Goal: Information Seeking & Learning: Check status

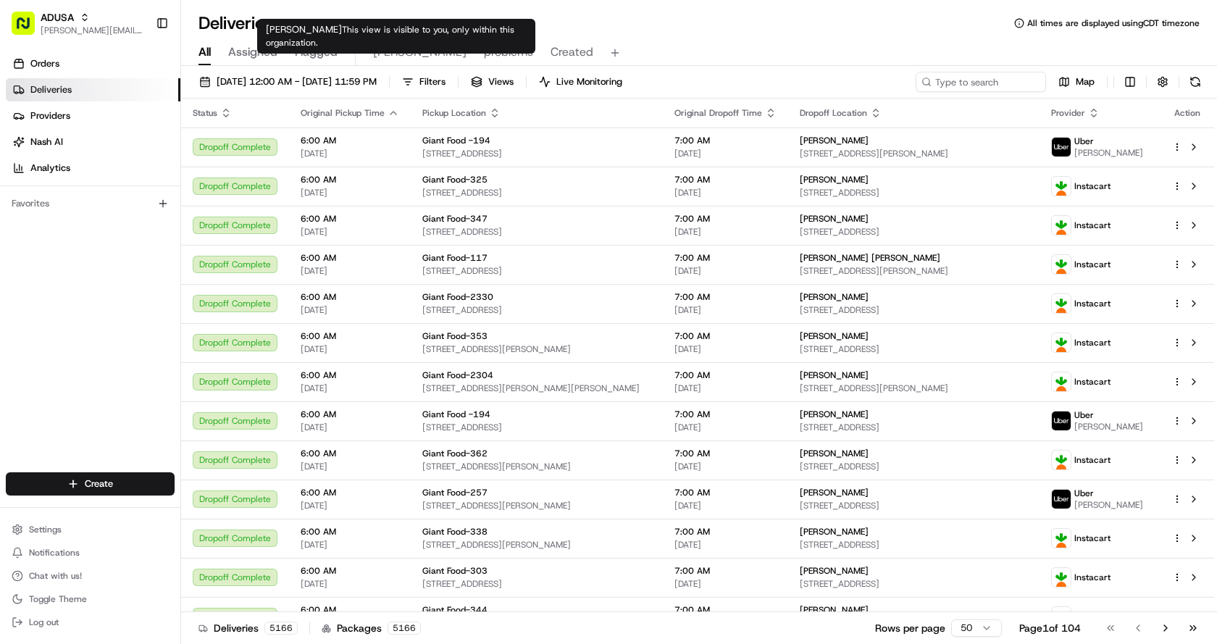
click at [388, 49] on span "[PERSON_NAME]" at bounding box center [419, 51] width 93 height 17
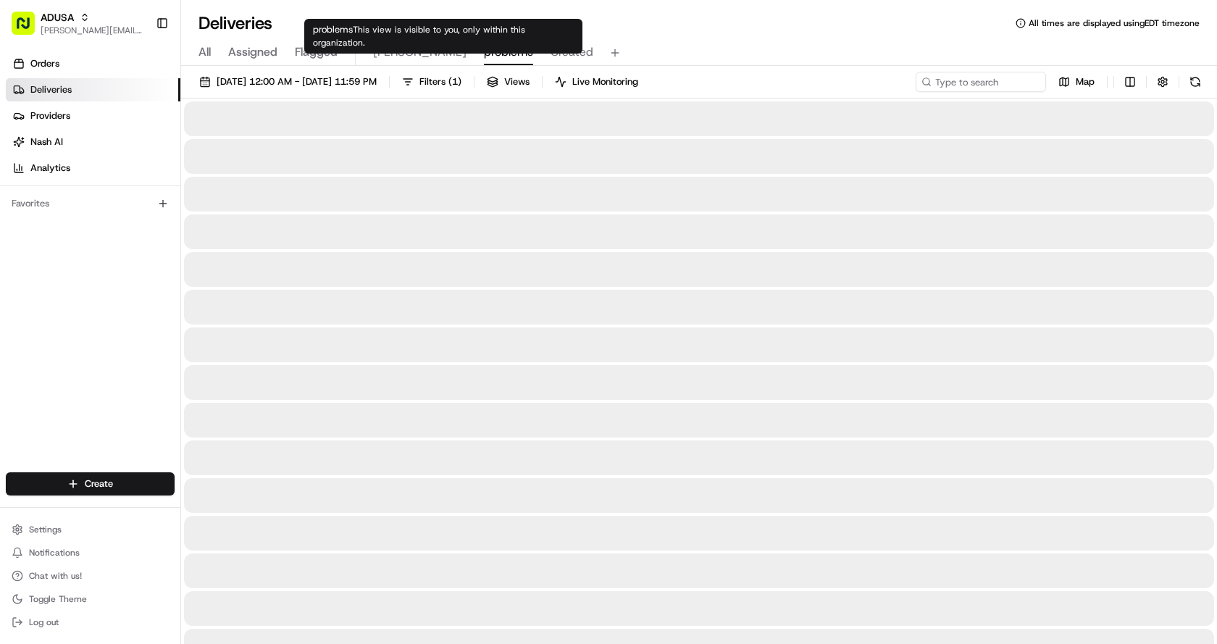
click at [484, 53] on span "problems" at bounding box center [508, 51] width 49 height 17
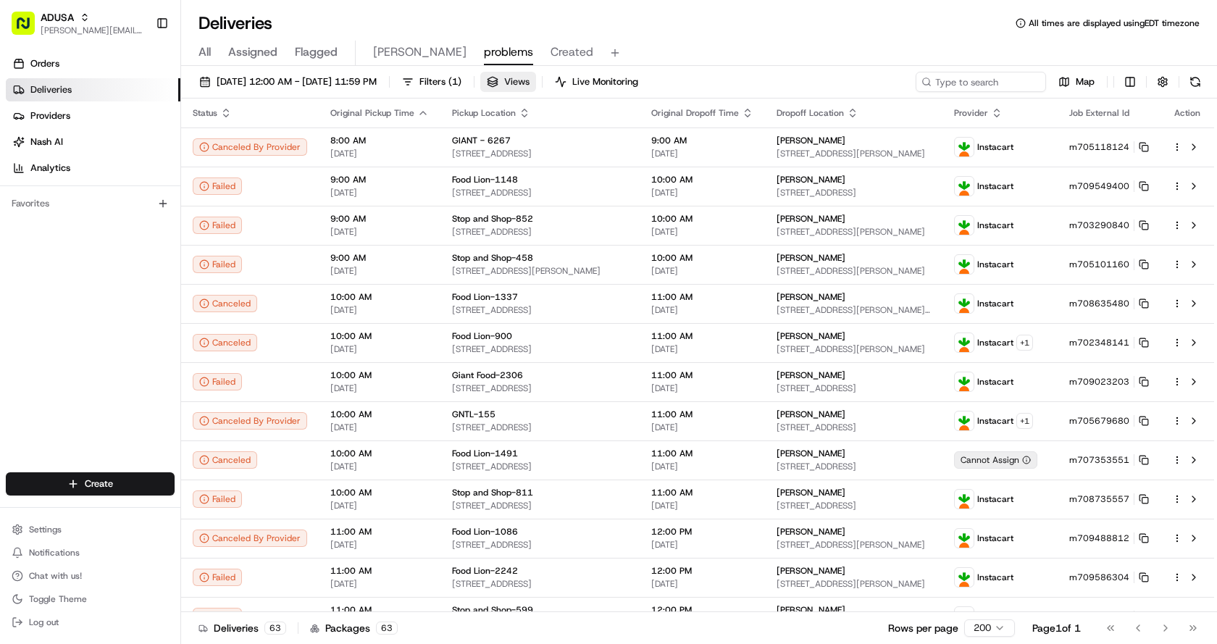
click at [536, 83] on button "Views" at bounding box center [508, 82] width 56 height 20
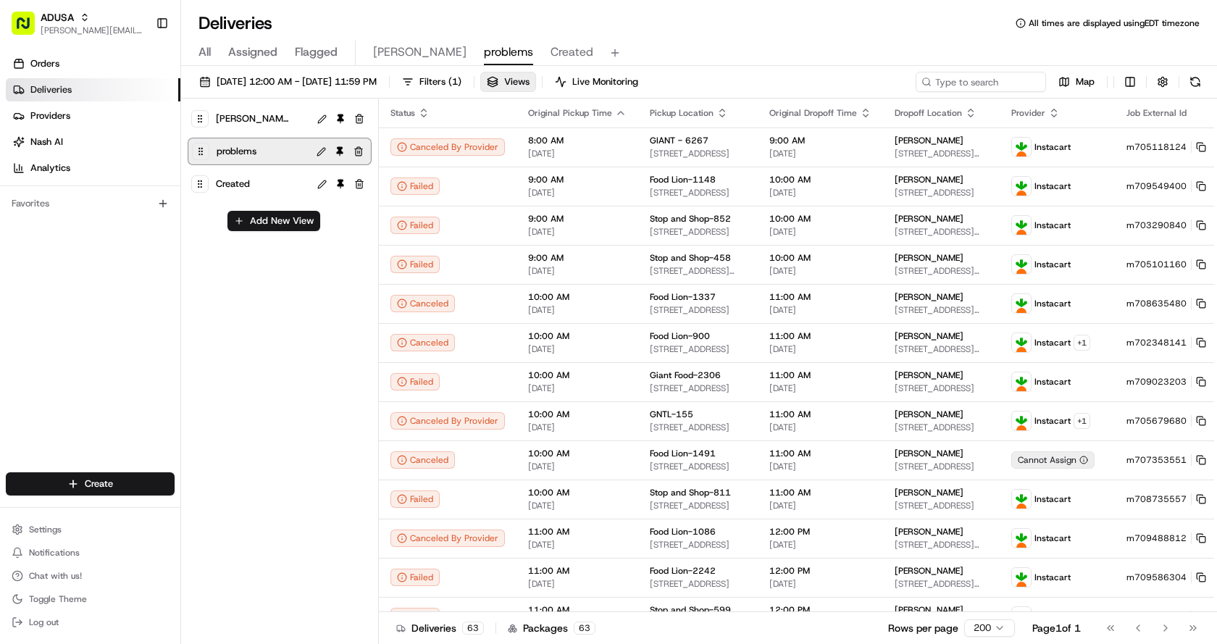
click at [320, 151] on button at bounding box center [321, 151] width 17 height 17
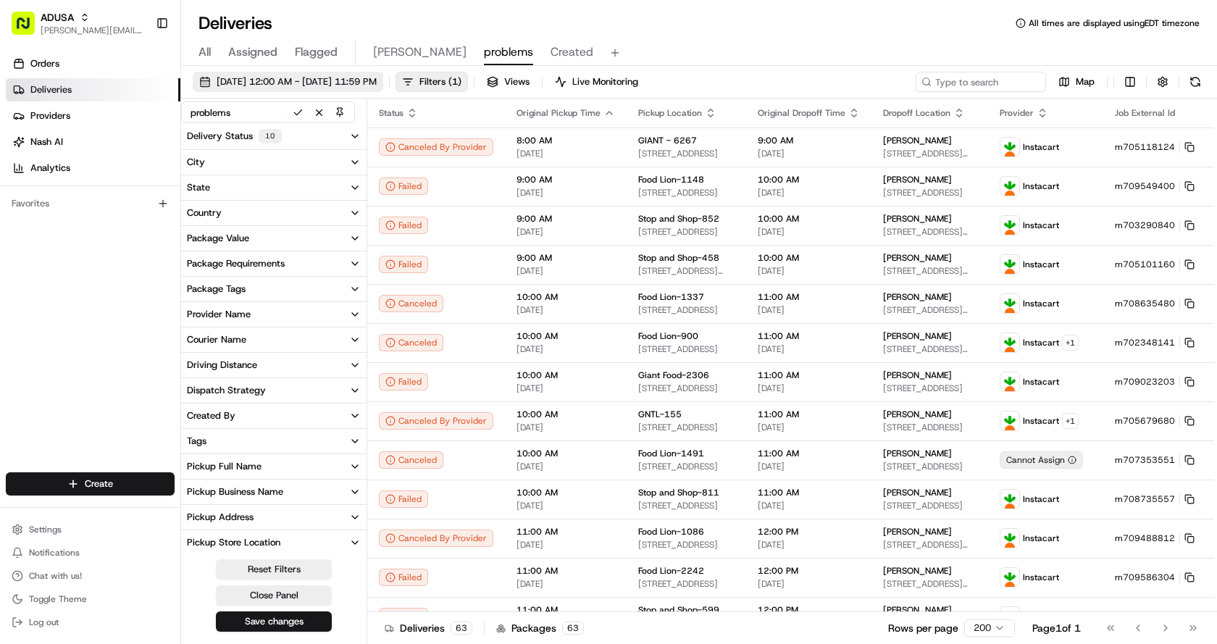
click at [267, 78] on span "[DATE] 12:00 AM - [DATE] 11:59 PM" at bounding box center [297, 81] width 160 height 13
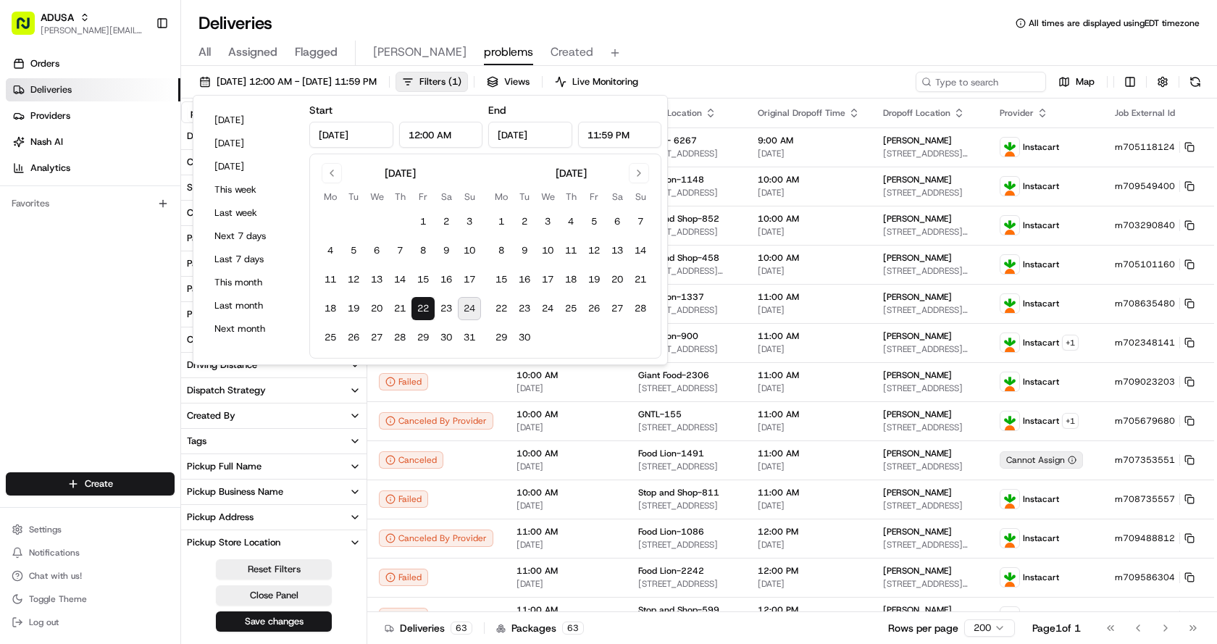
type input "[DATE]"
type input "12:00 AM"
type input "[DATE]"
type input "11:59 PM"
click at [470, 305] on button "24" at bounding box center [469, 308] width 23 height 23
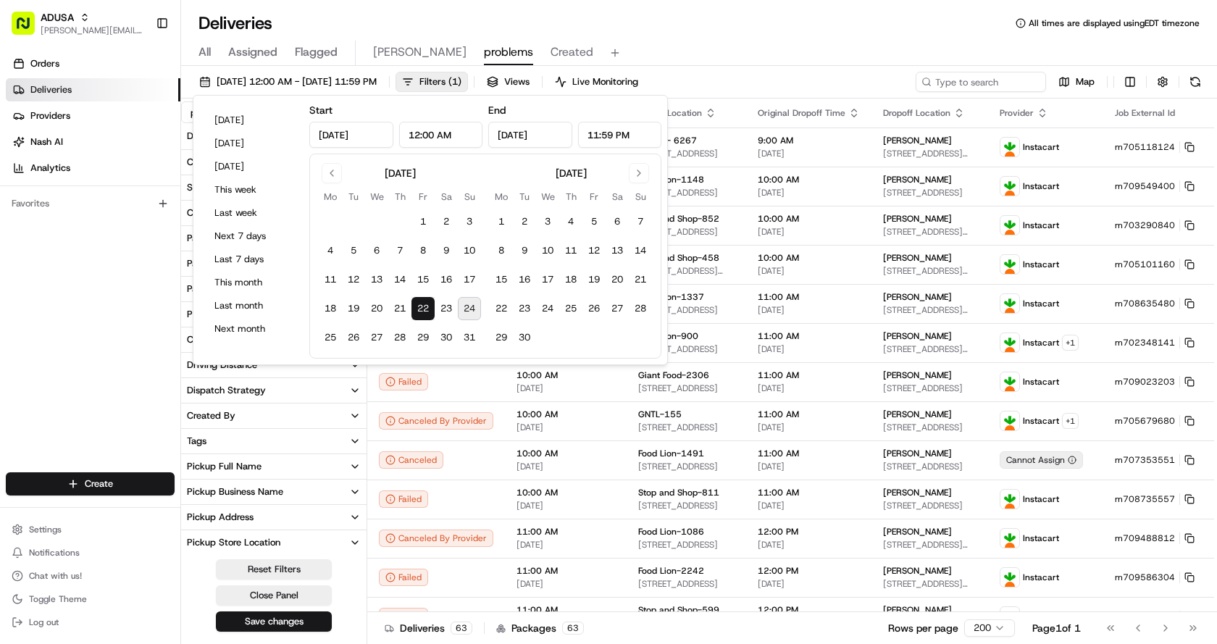
type input "[DATE]"
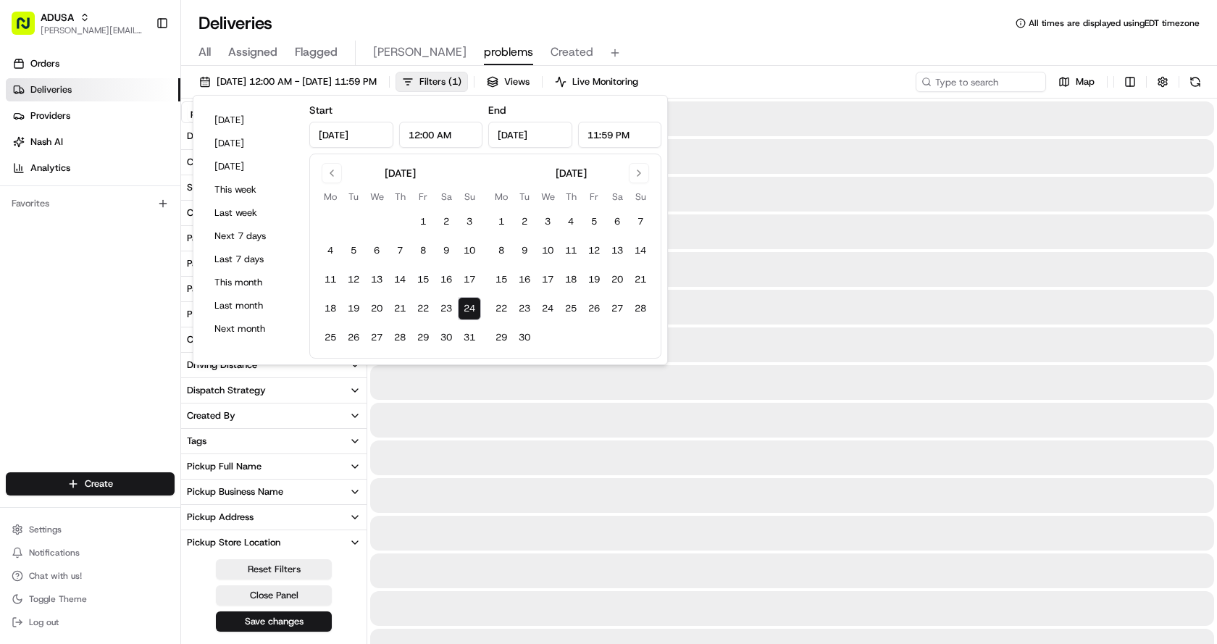
click at [471, 305] on button "24" at bounding box center [469, 308] width 23 height 23
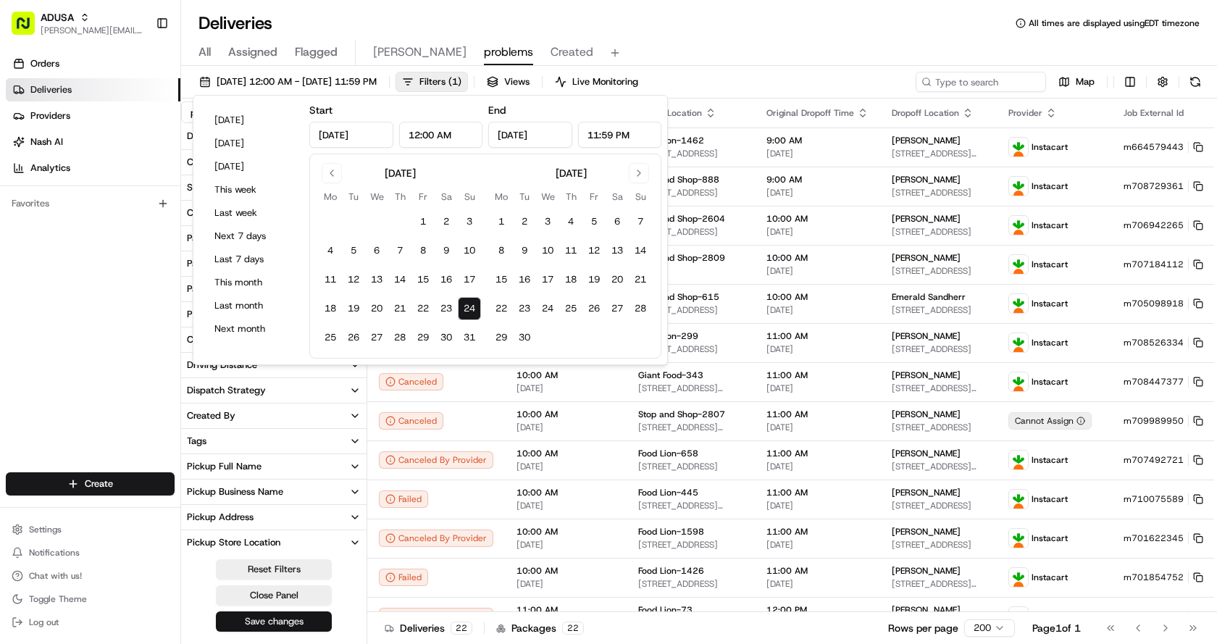
click at [273, 622] on button "Save changes" at bounding box center [274, 621] width 116 height 20
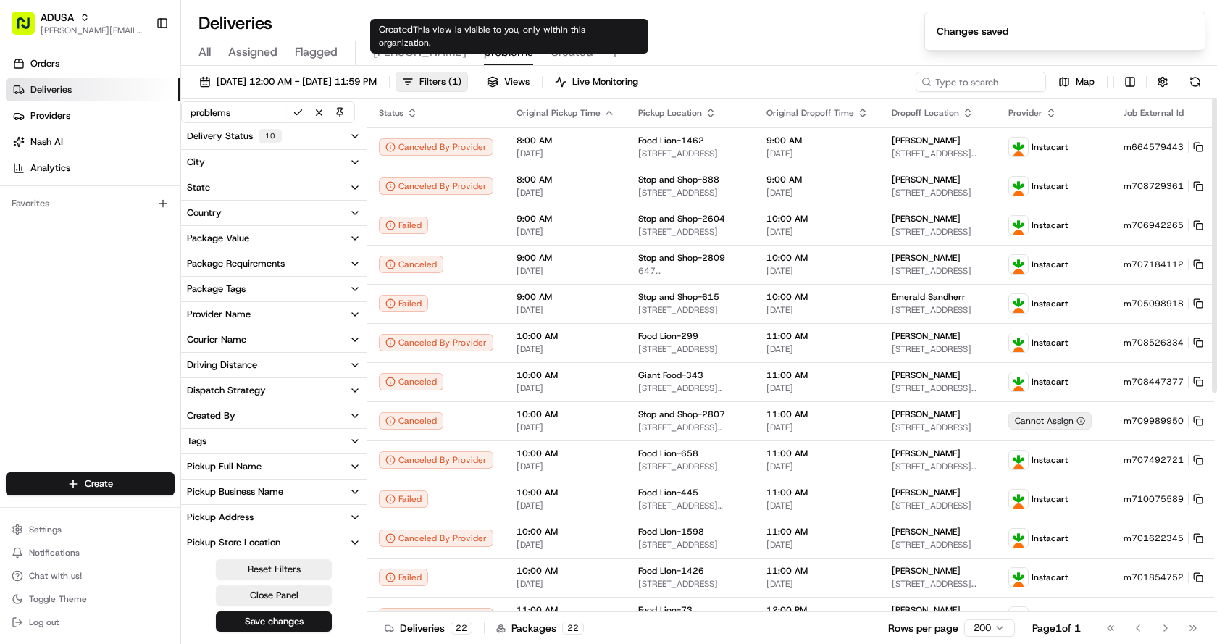
click at [551, 57] on span "Created" at bounding box center [572, 51] width 43 height 17
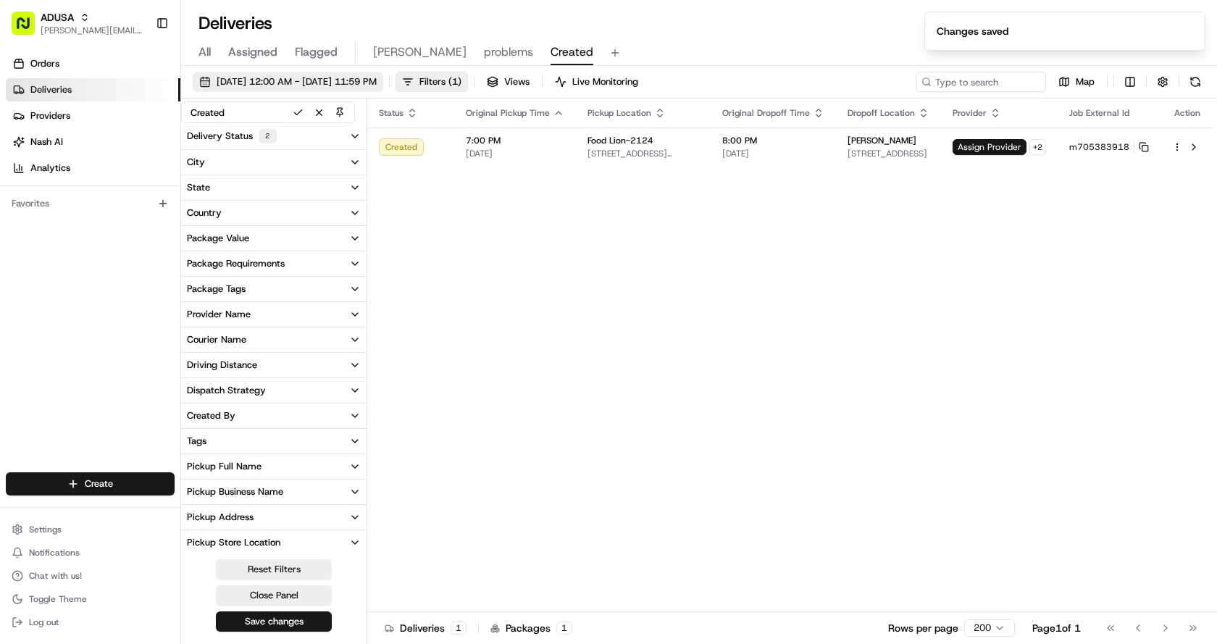
click at [304, 79] on span "[DATE] 12:00 AM - [DATE] 11:59 PM" at bounding box center [297, 81] width 160 height 13
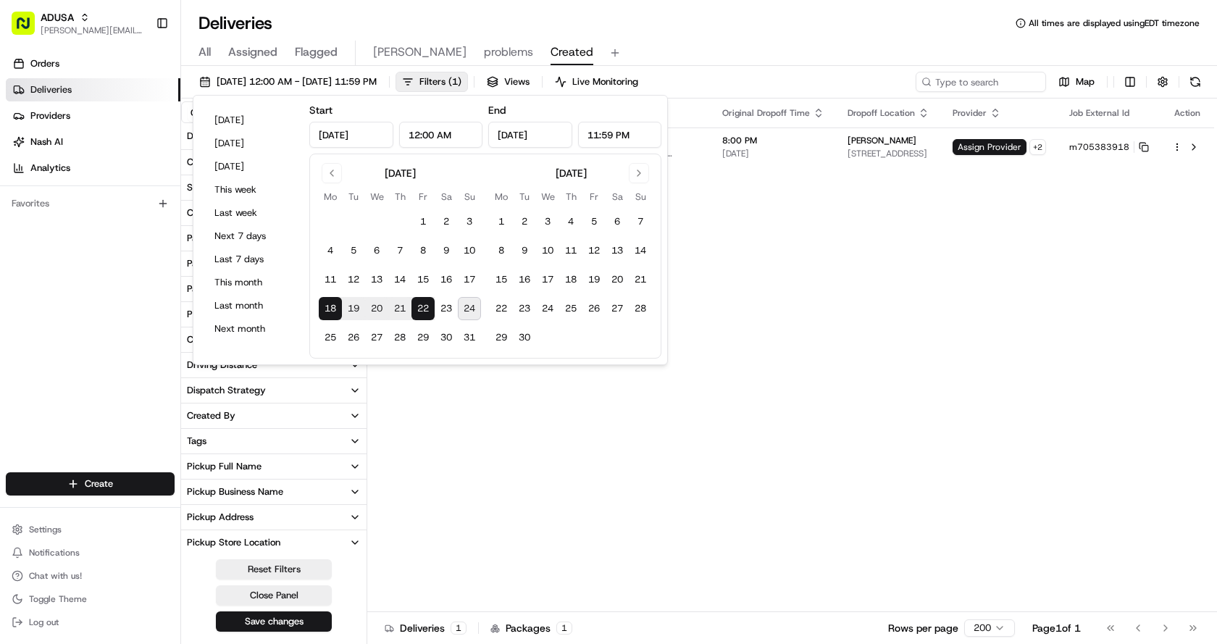
click at [827, 304] on div "Status Original Pickup Time Pickup Location Original Dropoff Time Dropoff Locat…" at bounding box center [790, 356] width 847 height 514
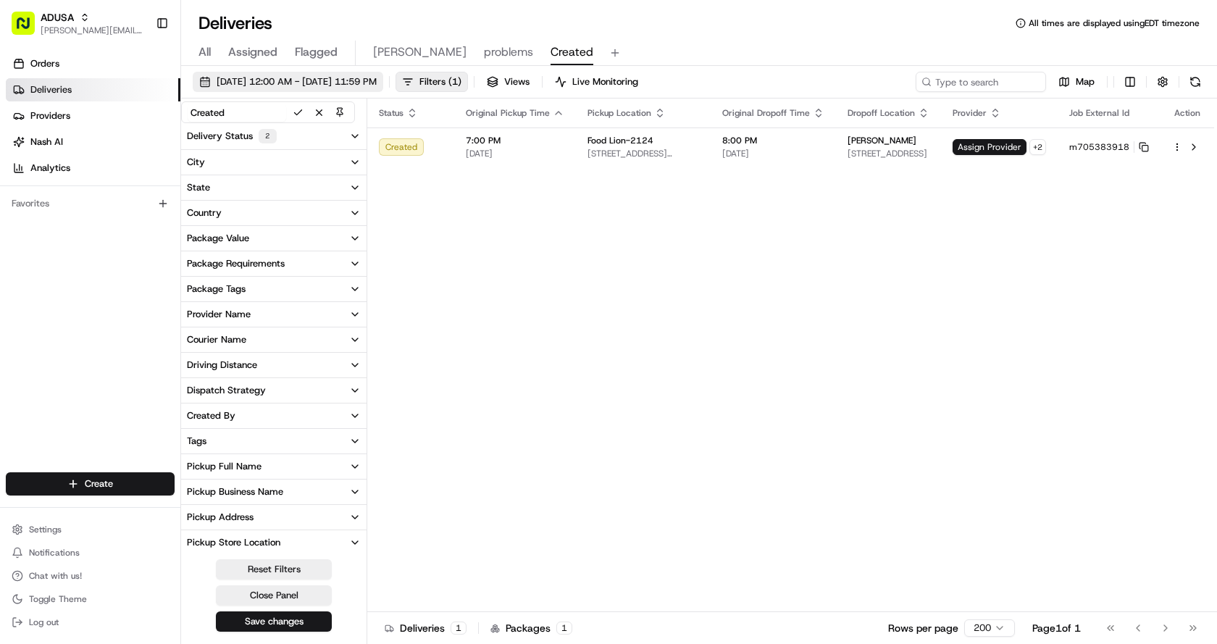
click at [374, 80] on span "[DATE] 12:00 AM - [DATE] 11:59 PM" at bounding box center [297, 81] width 160 height 13
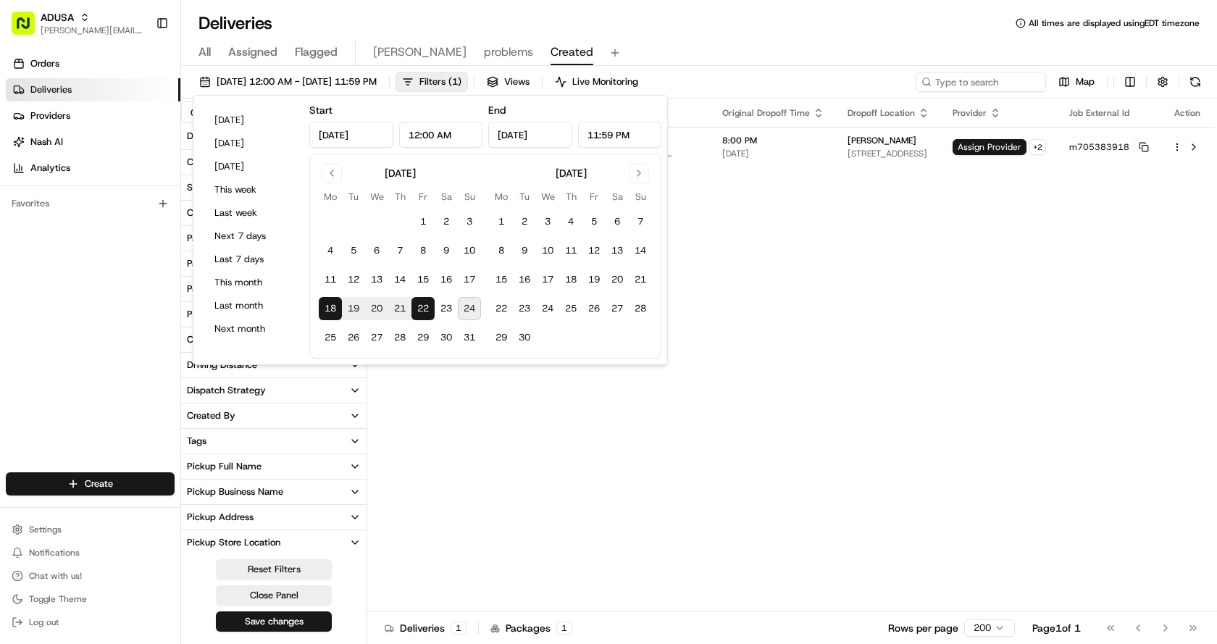
click at [471, 312] on button "24" at bounding box center [469, 308] width 23 height 23
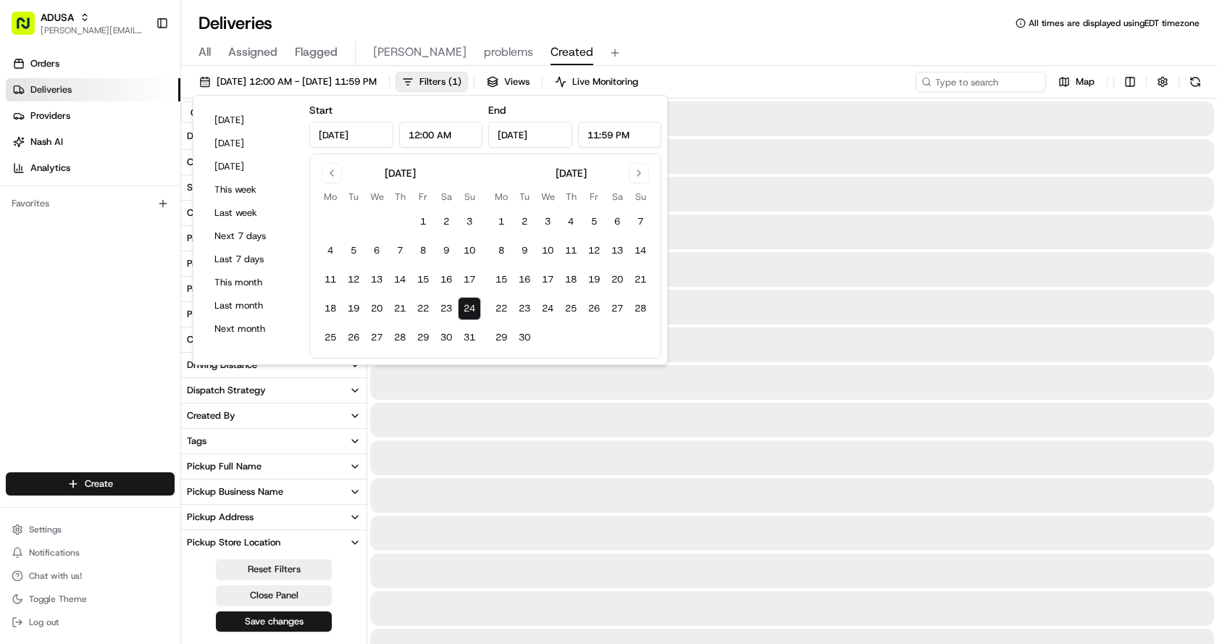
type input "[DATE]"
click at [471, 312] on button "24" at bounding box center [469, 308] width 23 height 23
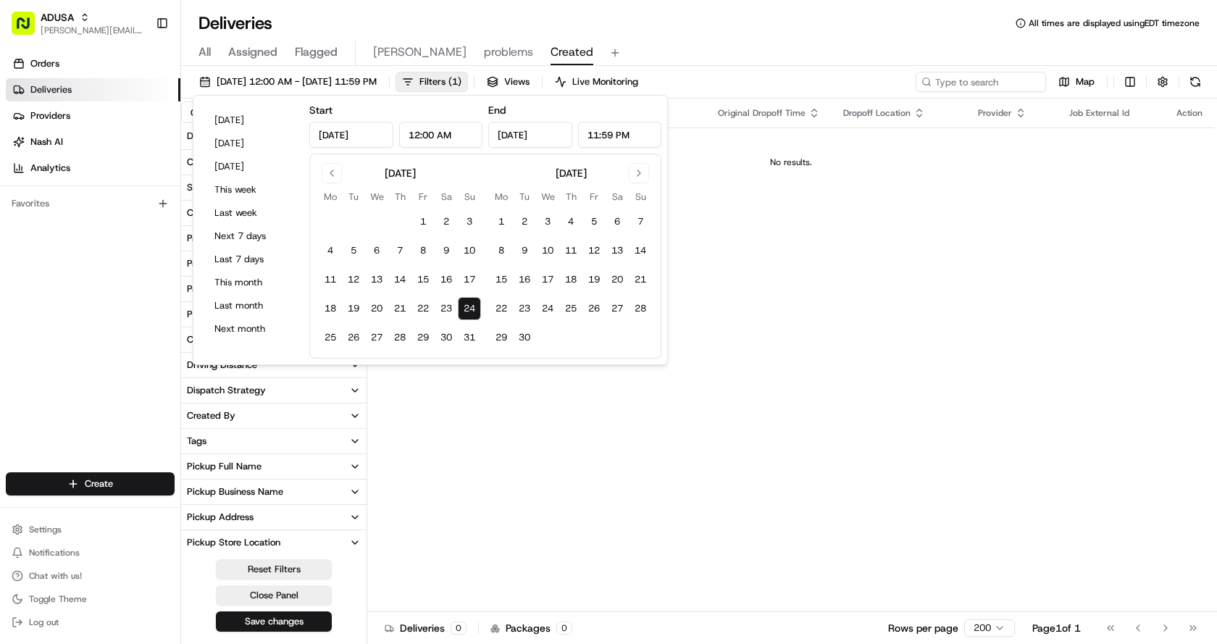
click at [291, 619] on button "Save changes" at bounding box center [274, 621] width 116 height 20
